Goal: Information Seeking & Learning: Learn about a topic

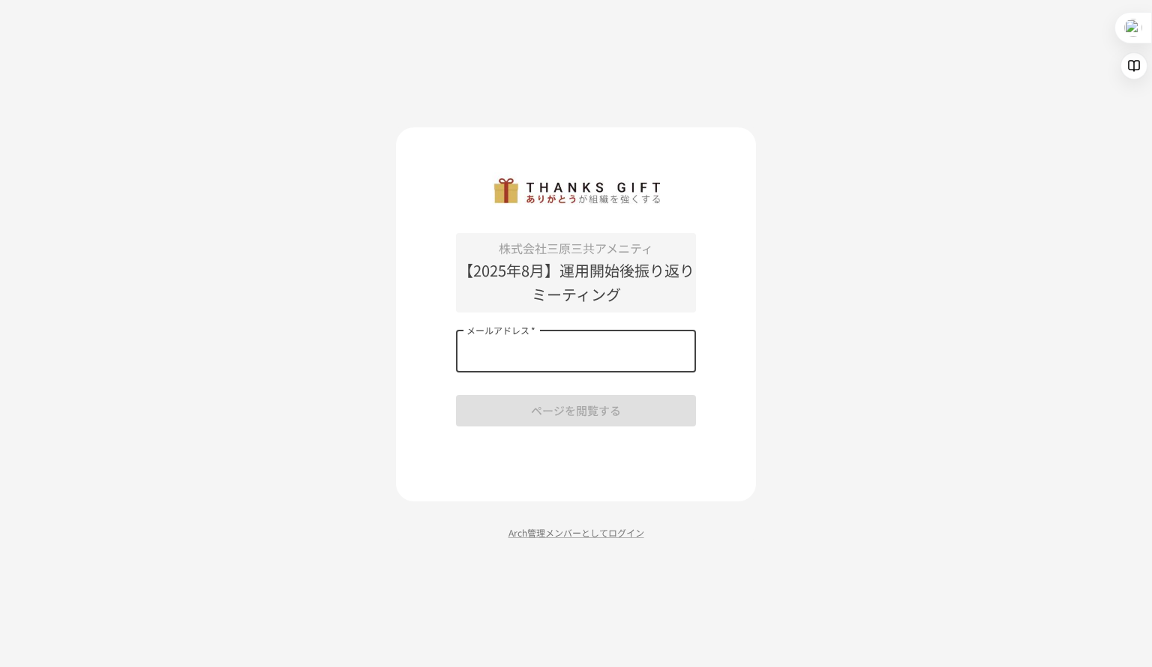
click at [596, 352] on input "メールアドレス   *" at bounding box center [576, 352] width 240 height 42
type input "**********"
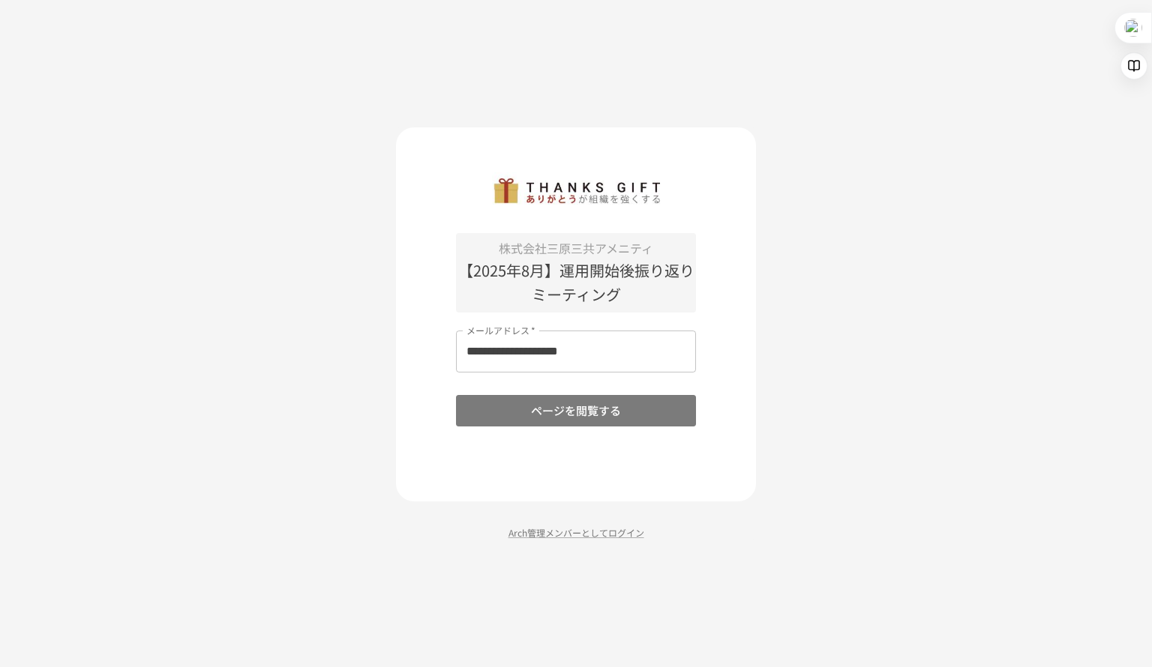
click at [603, 417] on button "ページを閲覧する" at bounding box center [576, 410] width 240 height 31
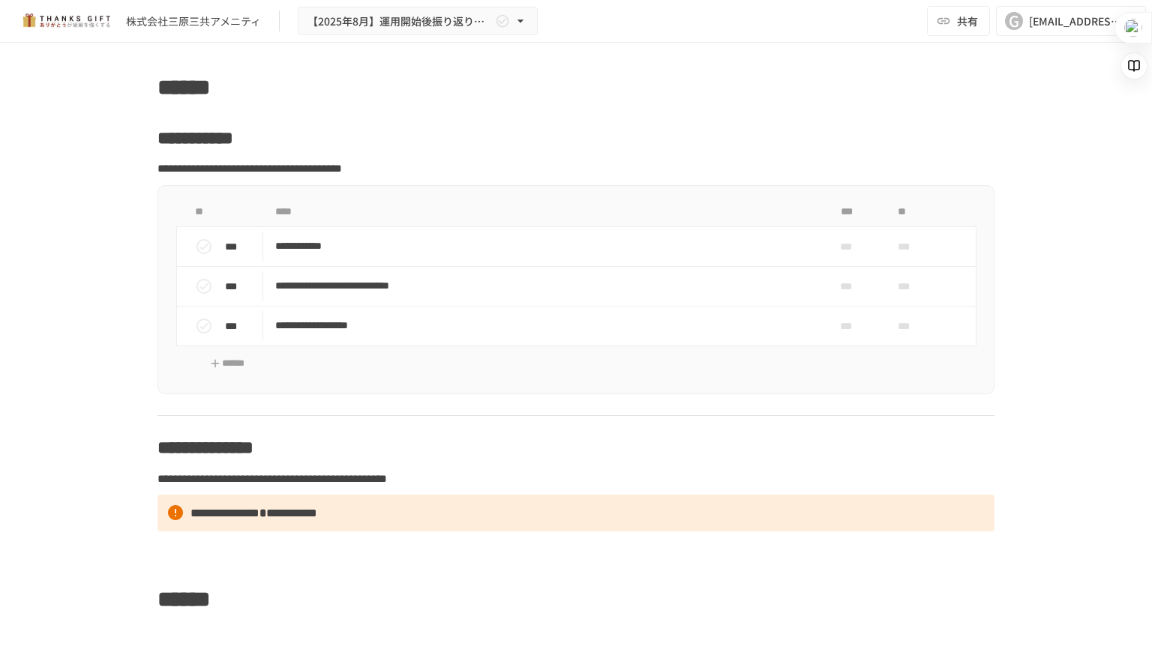
scroll to position [5546, 0]
